Goal: Find contact information: Find contact information

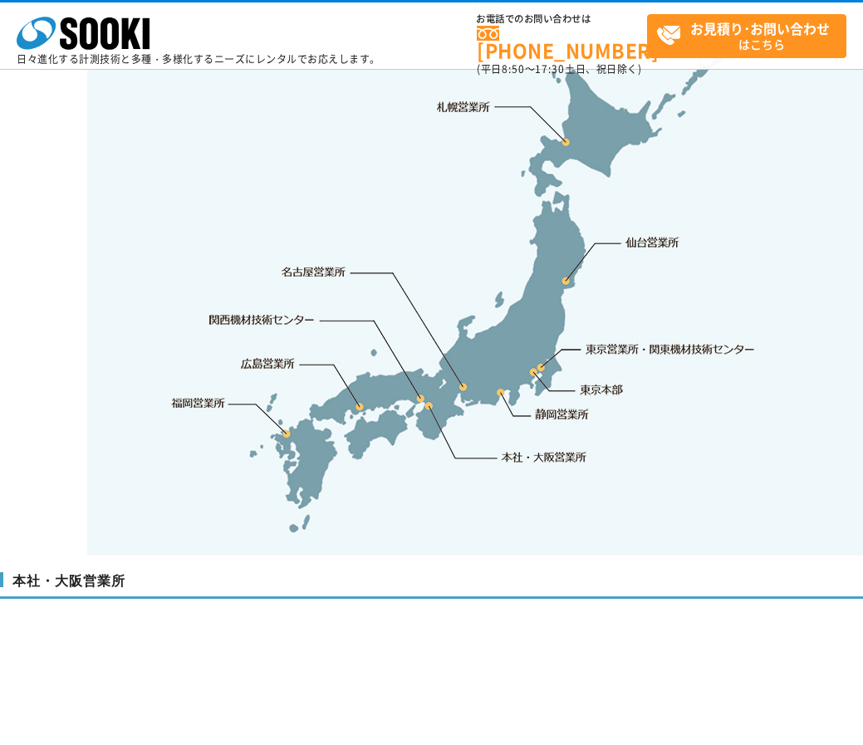
scroll to position [3654, 0]
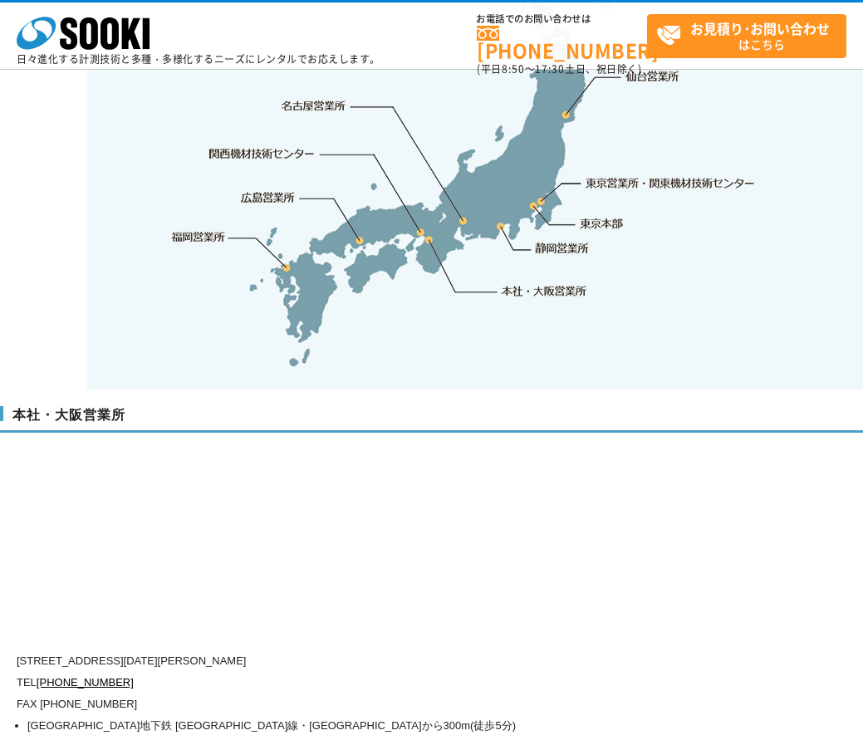
click at [590, 216] on link "東京本部" at bounding box center [602, 224] width 43 height 17
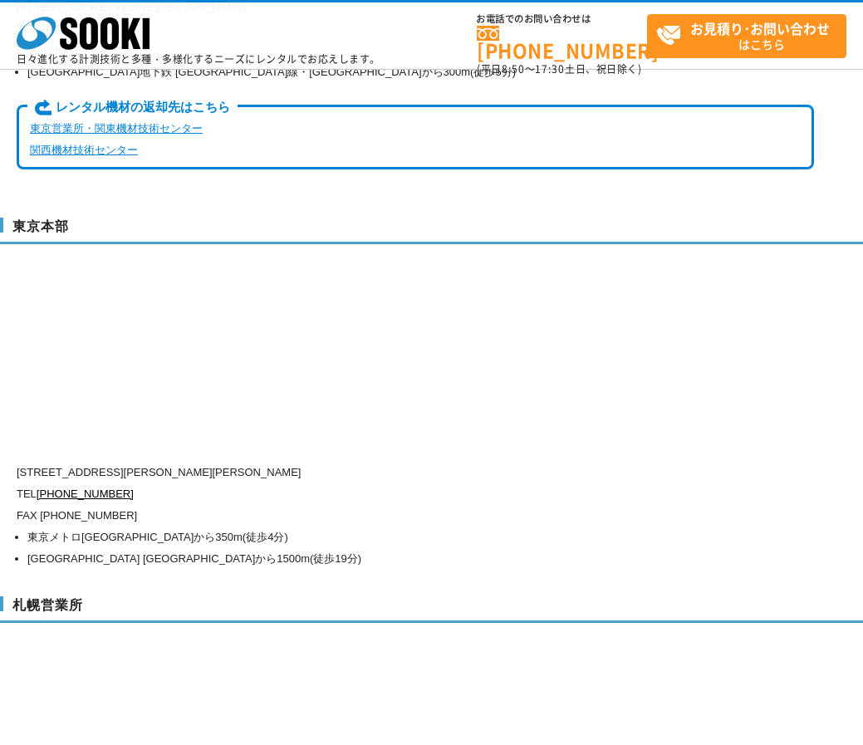
scroll to position [4225, 0]
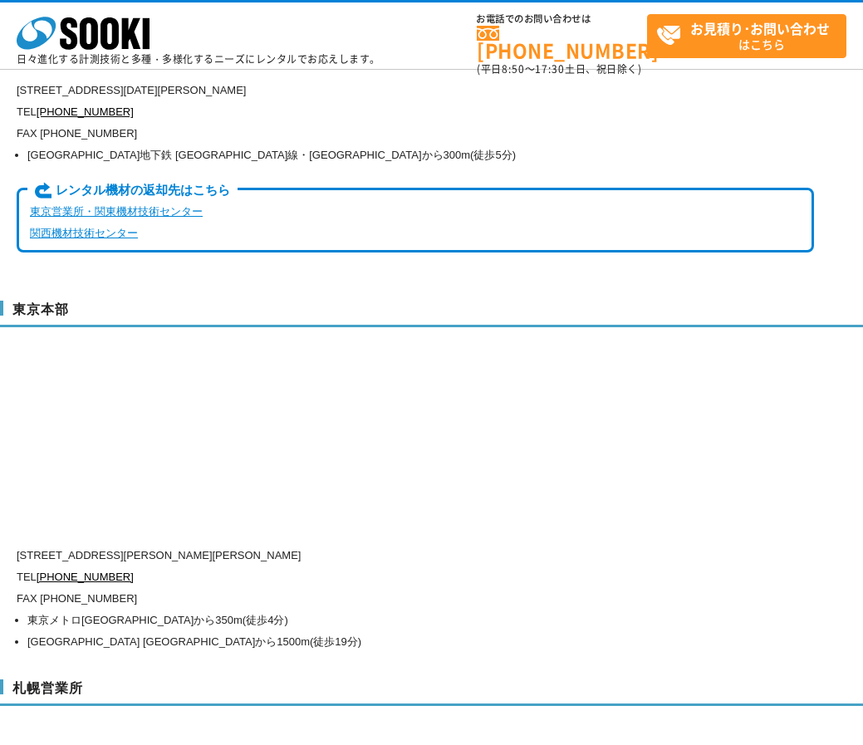
click at [162, 566] on p "TEL [PHONE_NUMBER]" at bounding box center [415, 577] width 797 height 22
click at [216, 610] on li "東京メトロ[GEOGRAPHIC_DATA]から350m(徒歩4分)" at bounding box center [420, 621] width 786 height 22
click at [380, 545] on p "[STREET_ADDRESS][PERSON_NAME][PERSON_NAME]" at bounding box center [415, 556] width 797 height 22
click at [618, 566] on p "TEL [PHONE_NUMBER]" at bounding box center [415, 577] width 797 height 22
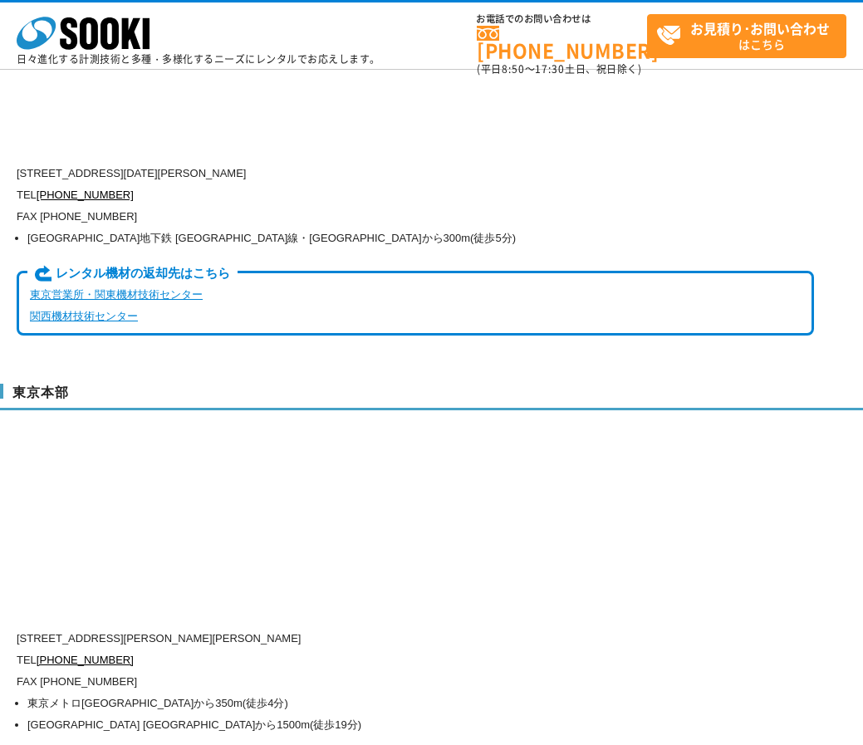
scroll to position [4308, 0]
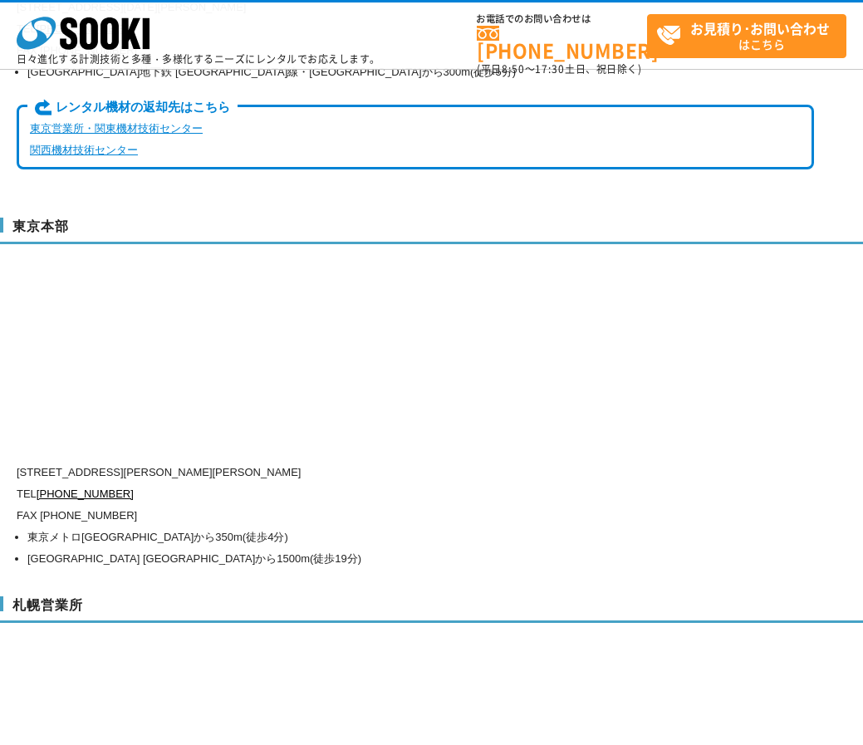
click at [206, 462] on p "[STREET_ADDRESS][PERSON_NAME][PERSON_NAME]" at bounding box center [415, 473] width 797 height 22
drag, startPoint x: 125, startPoint y: 459, endPoint x: 41, endPoint y: 464, distance: 84.9
click at [41, 483] on p "TEL [PHONE_NUMBER]" at bounding box center [415, 494] width 797 height 22
copy link "[PHONE_NUMBER]"
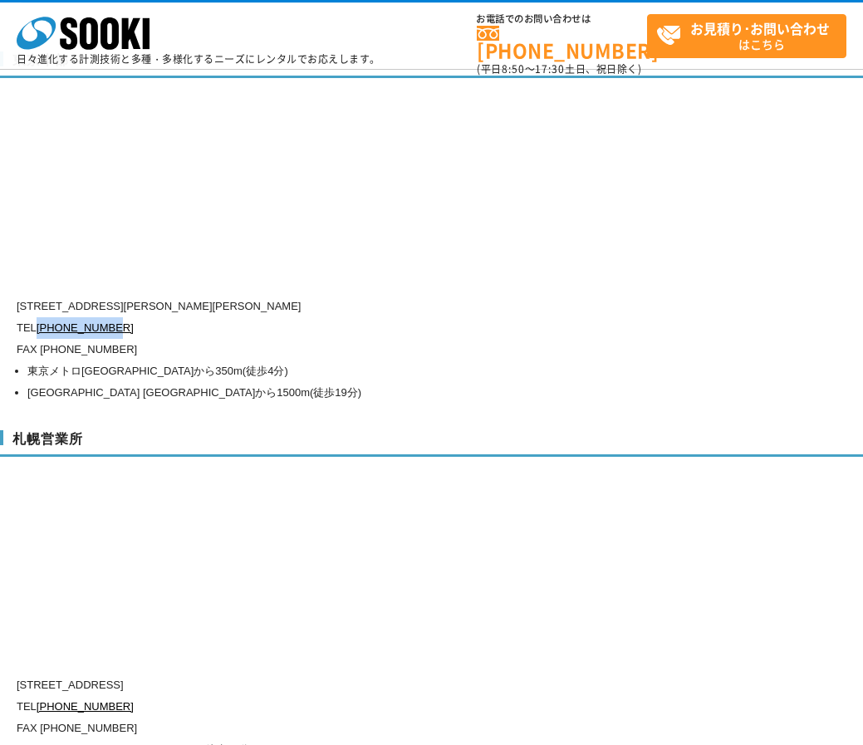
scroll to position [4142, 0]
